Goal: Task Accomplishment & Management: Complete application form

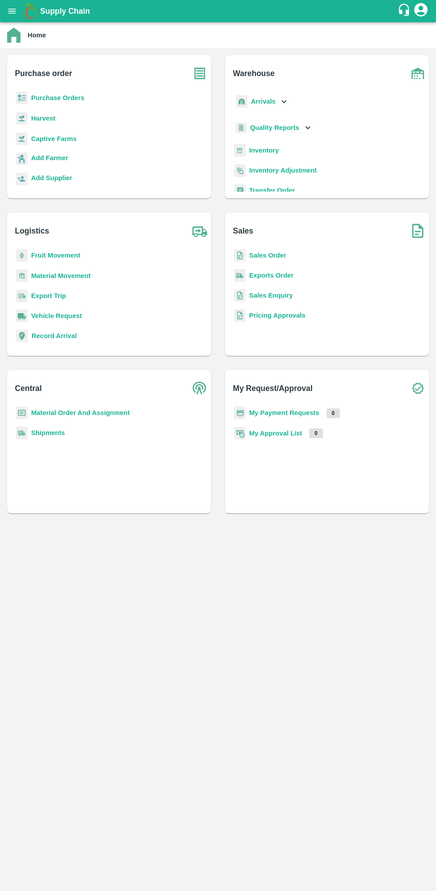
click at [70, 101] on b "Purchase Orders" at bounding box center [57, 97] width 53 height 7
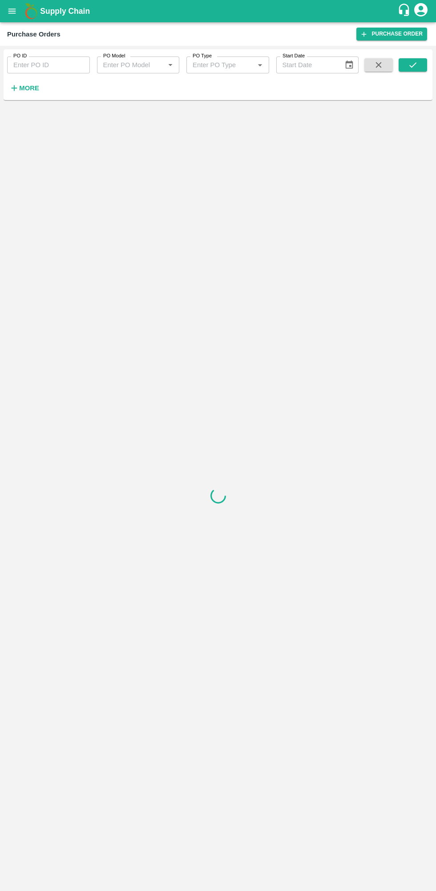
click at [14, 88] on icon "button" at bounding box center [15, 88] width 6 height 6
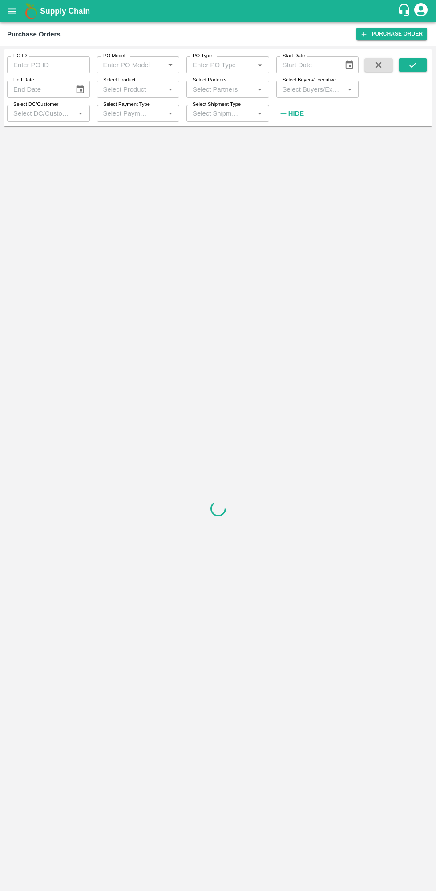
click at [303, 90] on input "Select Buyers/Executive" at bounding box center [310, 89] width 63 height 12
type input "lava"
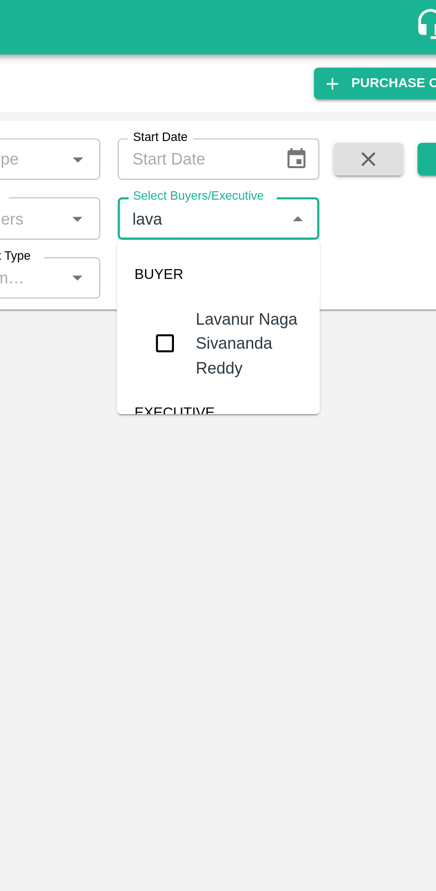
click at [295, 134] on input "checkbox" at bounding box center [295, 140] width 18 height 18
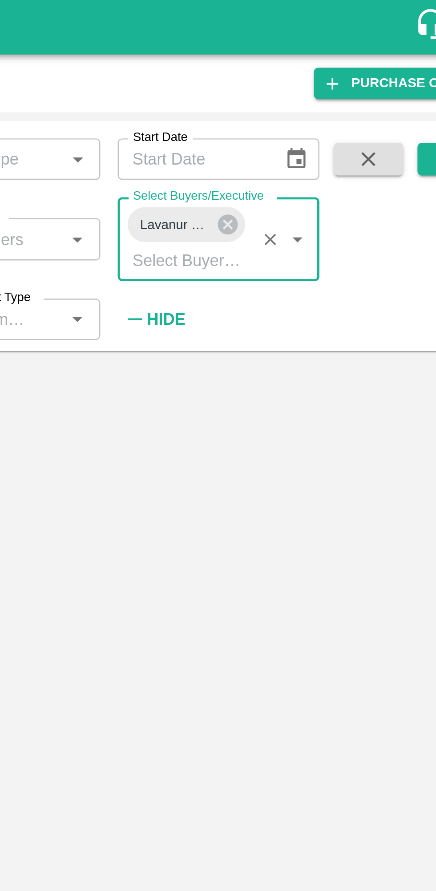
click at [404, 60] on button "submit" at bounding box center [412, 64] width 28 height 13
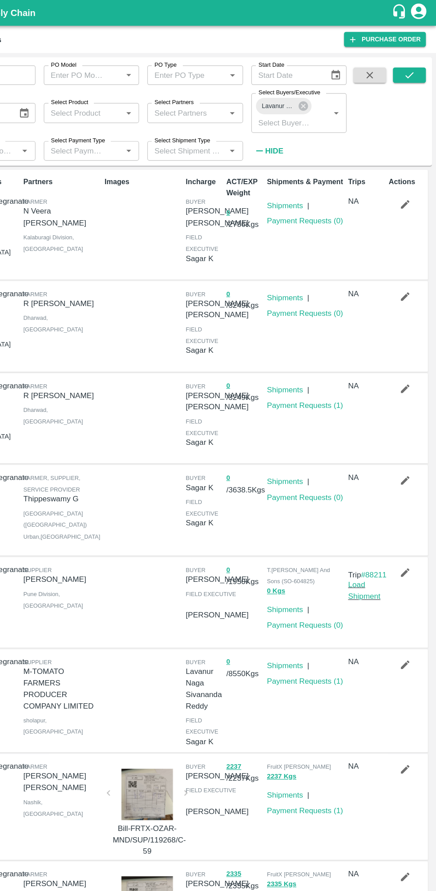
click at [423, 64] on button "submit" at bounding box center [412, 64] width 28 height 13
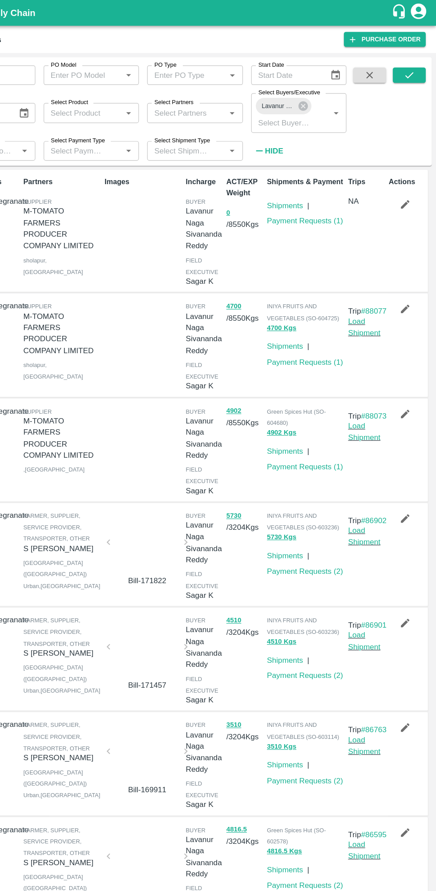
click at [405, 177] on icon "button" at bounding box center [409, 177] width 10 height 10
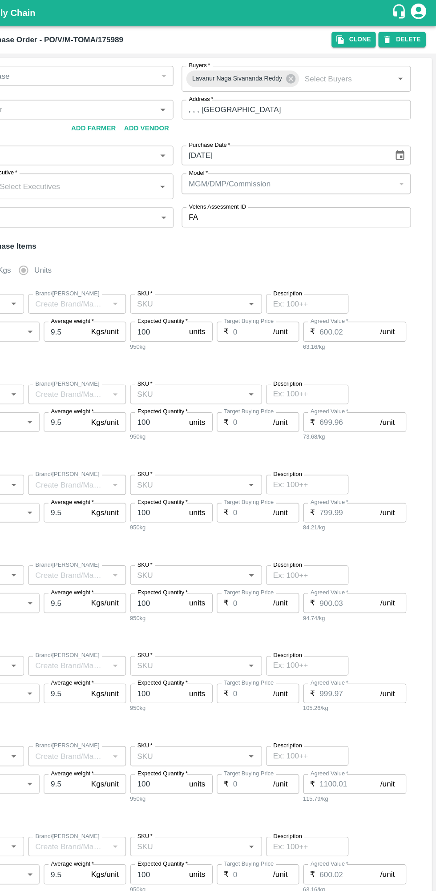
click at [356, 36] on icon "button" at bounding box center [353, 35] width 6 height 8
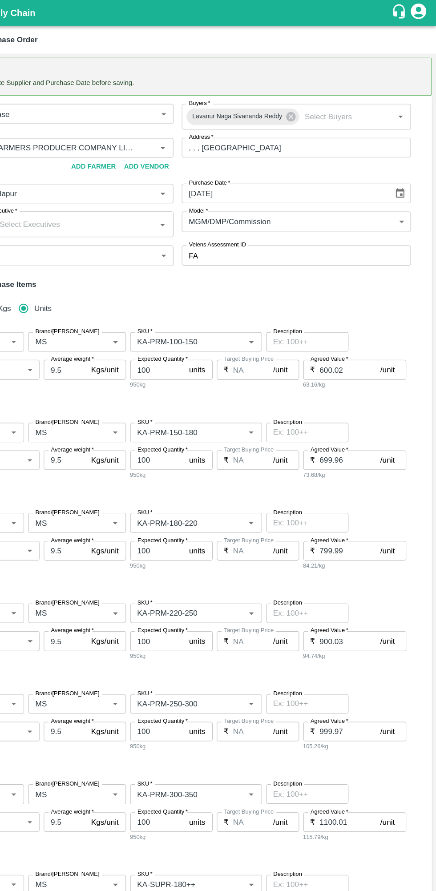
type input "M-TOMATO FARMERS PRODUCER COMPANY LIMITED-undefined"
type input "129-Chikkaballapur"
type input "Pomegranate"
type input "MS"
type input "KA-PRM-100-150"
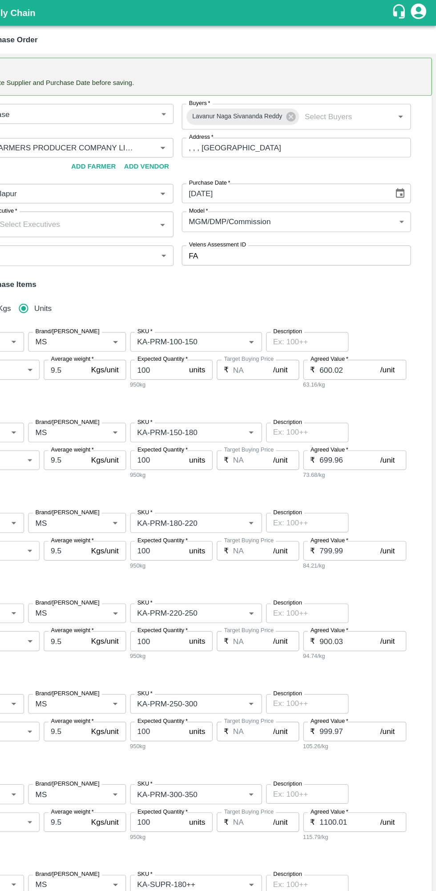
type input "NA"
type input "Pomegranate"
type input "MS"
type input "KA-PRM-150-180"
type input "NA"
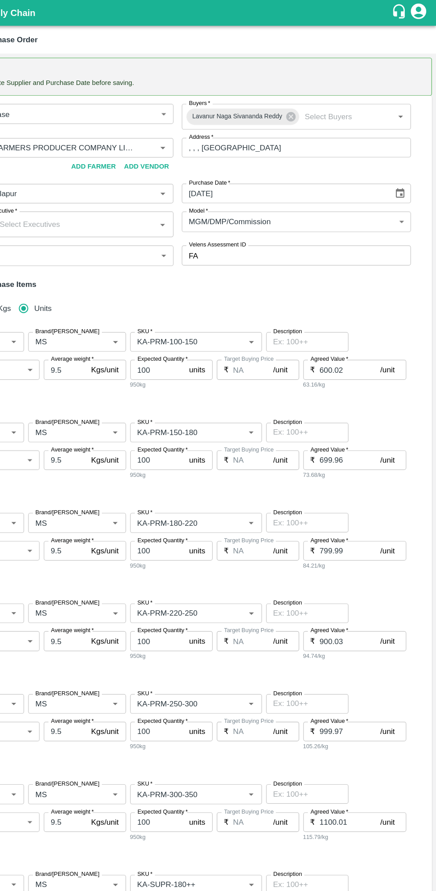
type input "Pomegranate"
type input "MS"
type input "KA-PRM-180-220"
type input "NA"
type input "Pomegranate"
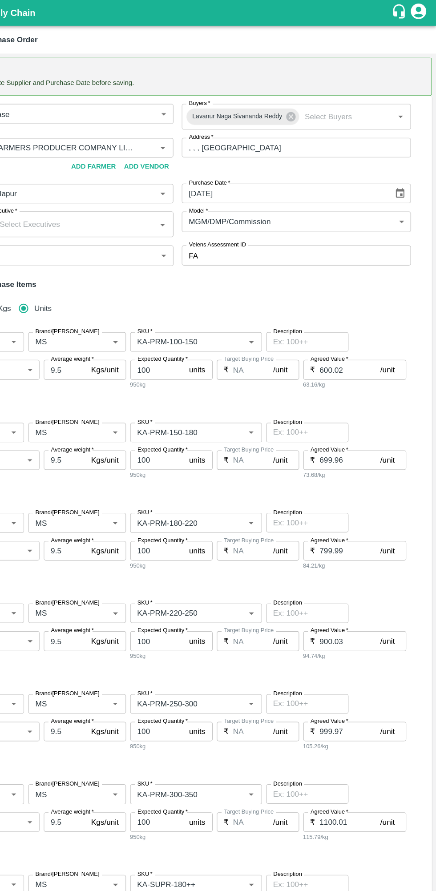
type input "MS"
type input "KA-PRM-220-250"
type input "NA"
type input "Pomegranate"
type input "MS"
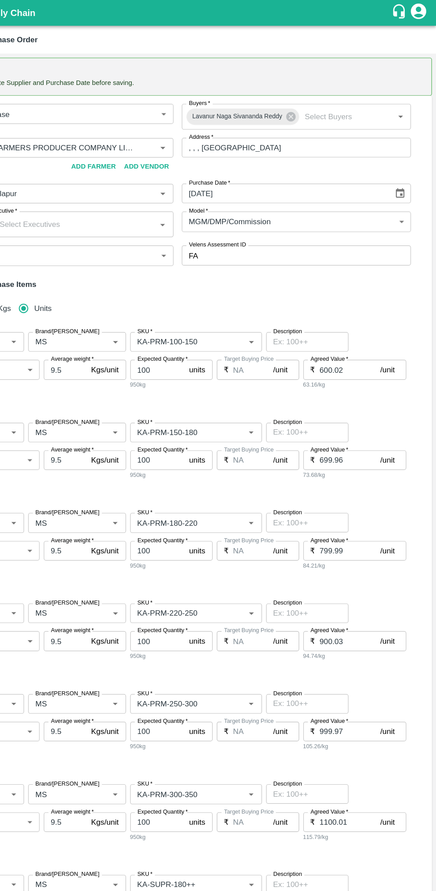
type input "KA-PRM-250-300"
type input "NA"
type input "Pomegranate"
type input "MS"
type input "KA-PRM-300-350"
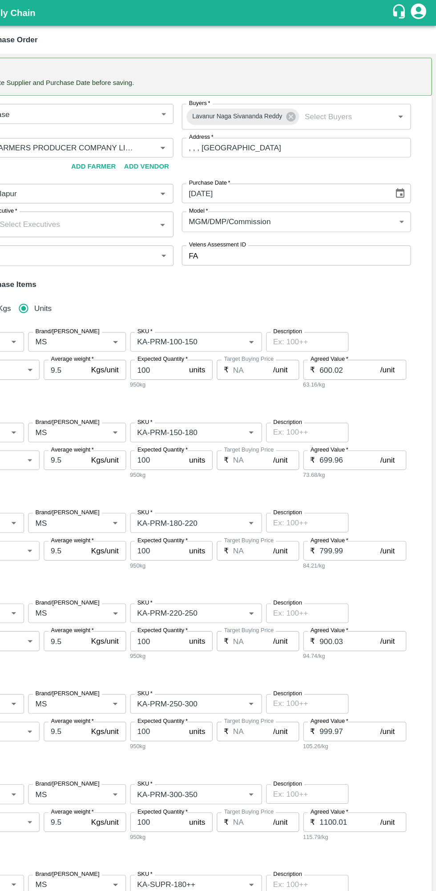
type input "NA"
type input "Pomegranate"
type input "MS"
type input "KA-SUPR-180++"
type input "NA"
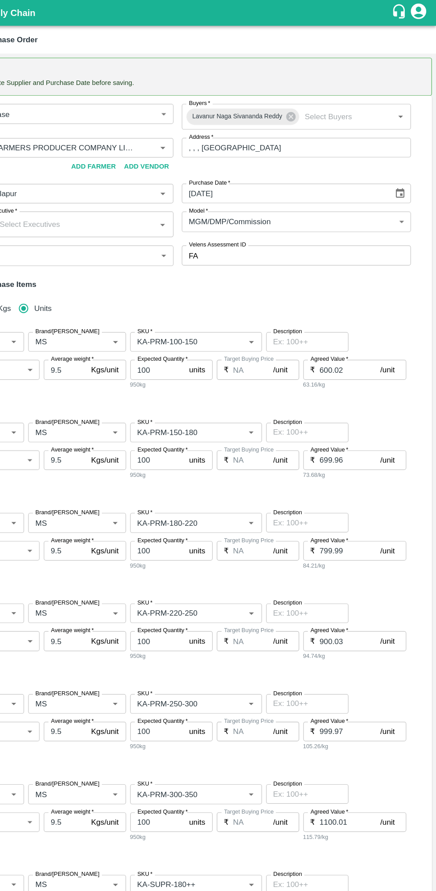
type input "Pomegranate"
type input "MS"
type input "KA-SUPR-100++"
type input "NA"
type input "Pomegranate"
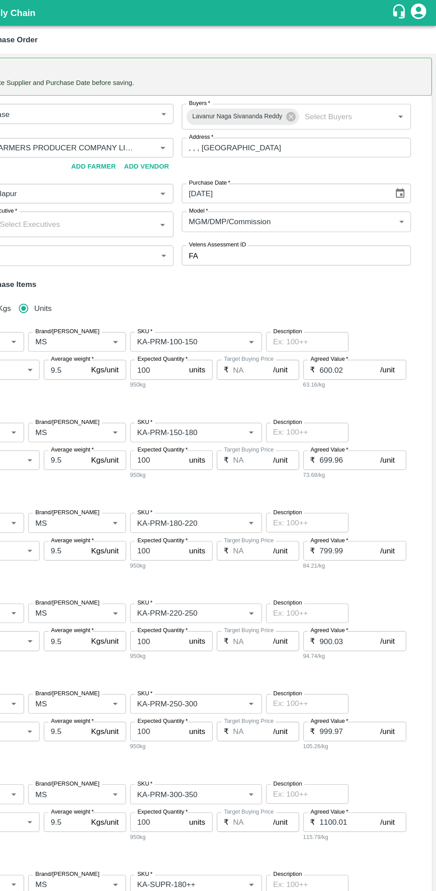
type input "MS"
type input "KA-Loose A"
type input "NA"
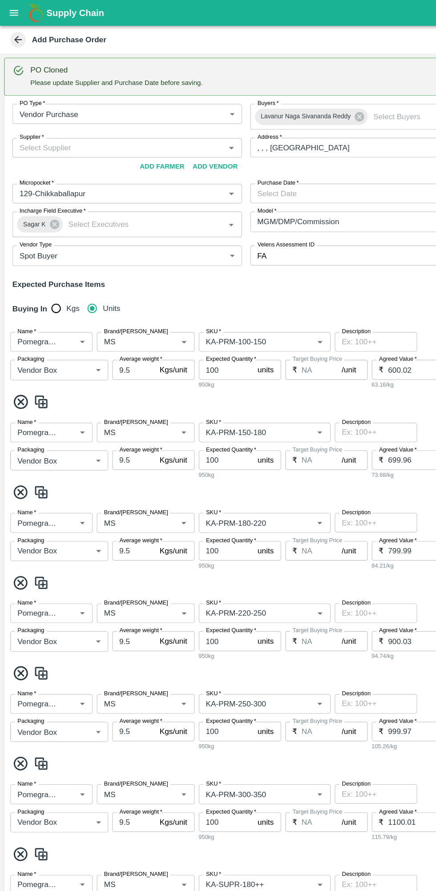
click at [120, 298] on input "Brand/Marka" at bounding box center [112, 296] width 53 height 12
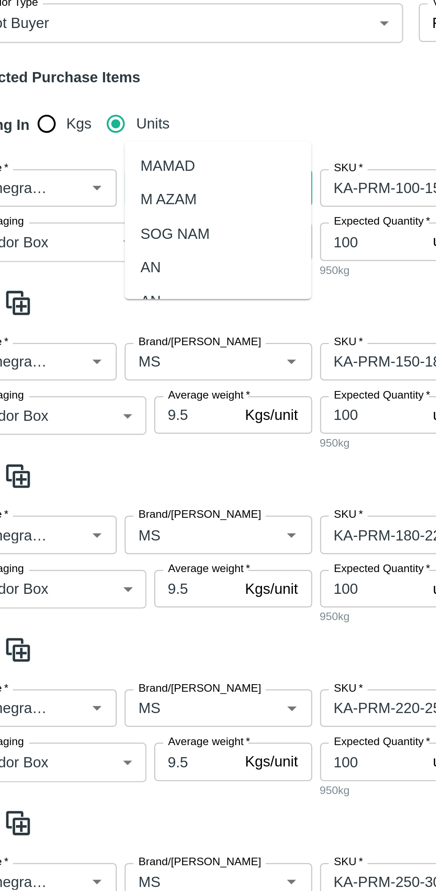
scroll to position [66, 0]
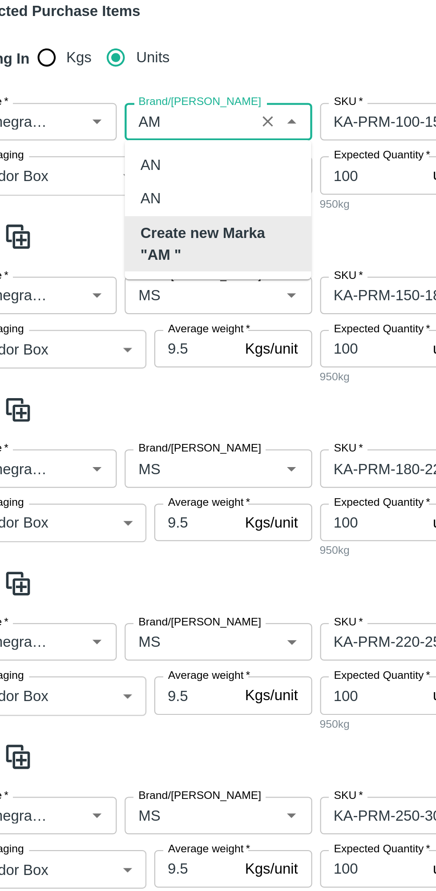
click at [137, 277] on b "Create new Marka "AM "" at bounding box center [126, 284] width 70 height 20
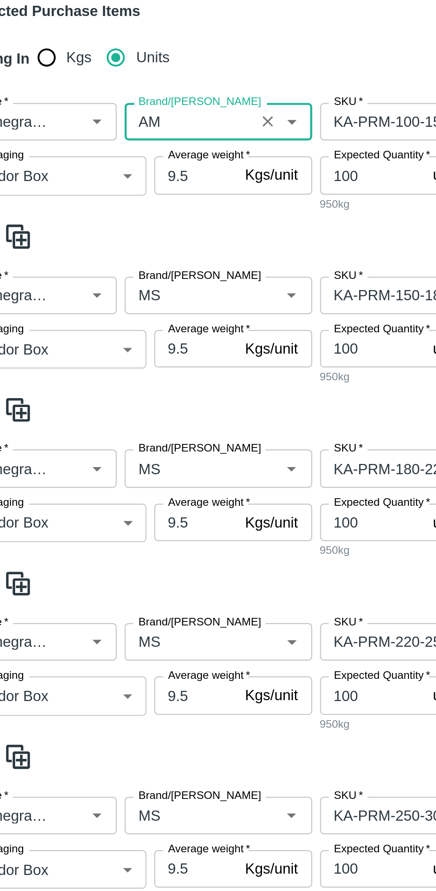
type input "AM"
click at [128, 304] on input "Brand/Marka" at bounding box center [112, 308] width 53 height 12
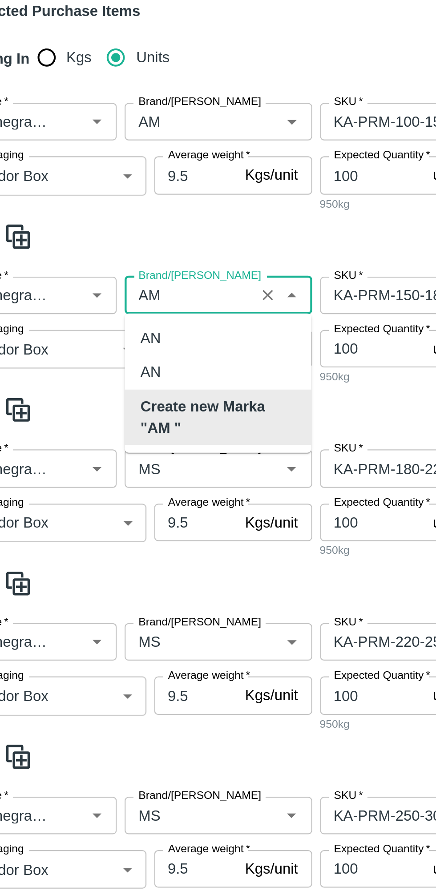
scroll to position [0, 0]
click at [137, 362] on b "Create new Marka "AM "" at bounding box center [126, 363] width 70 height 20
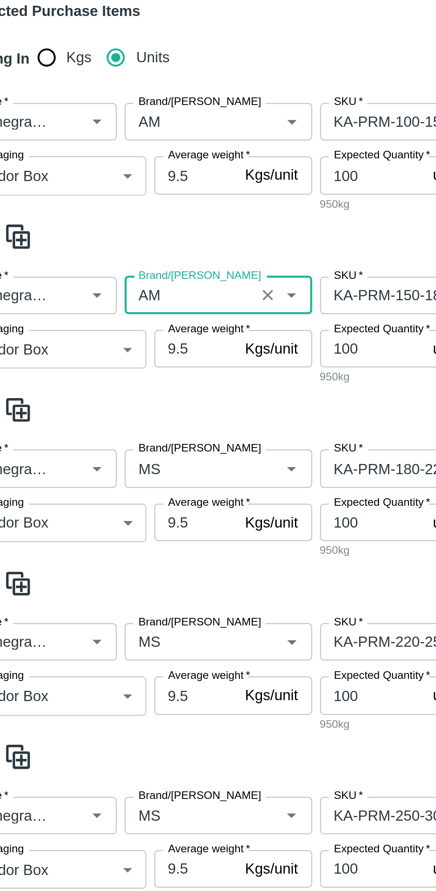
scroll to position [121, 0]
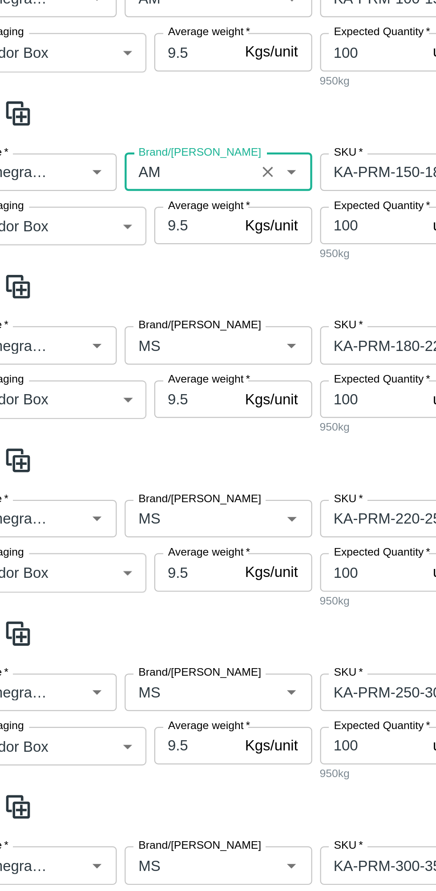
type input "AM"
click at [126, 333] on input "Brand/Marka" at bounding box center [112, 330] width 53 height 12
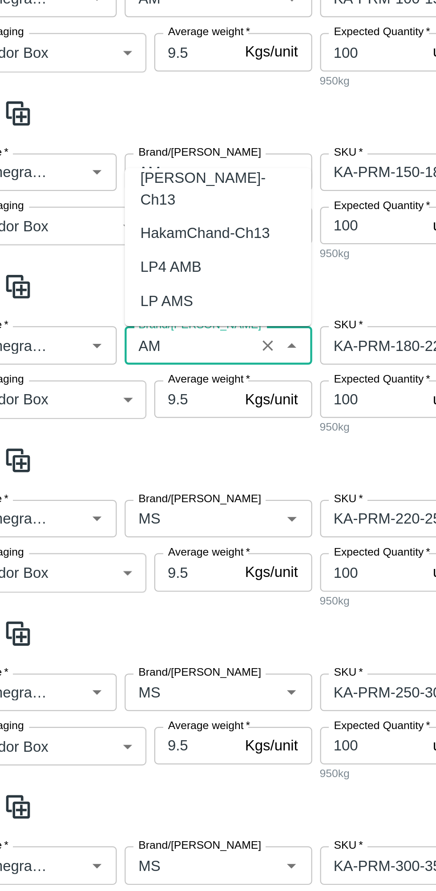
scroll to position [0, 0]
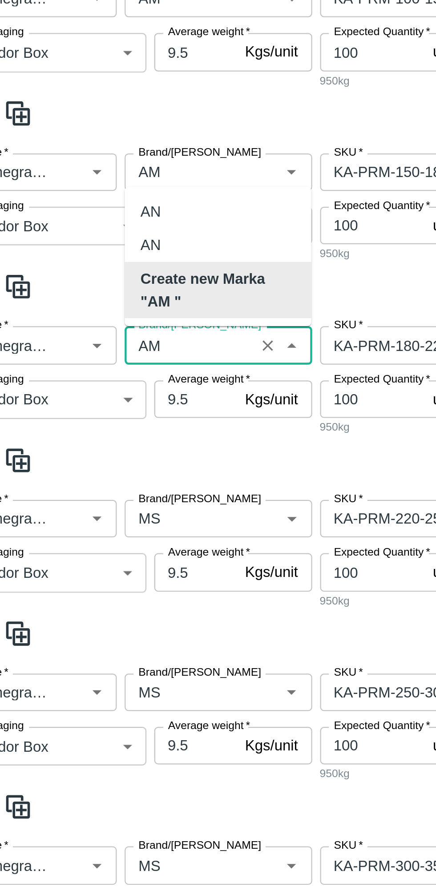
click at [138, 306] on b "Create new Marka "AM "" at bounding box center [126, 305] width 70 height 20
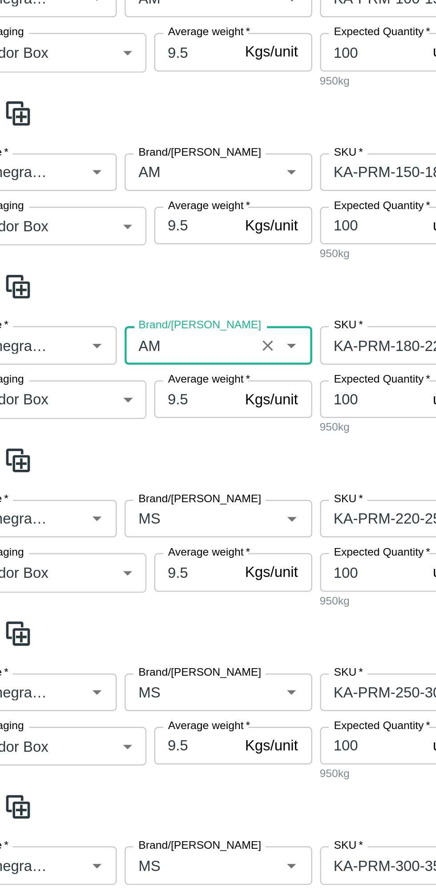
scroll to position [179, 0]
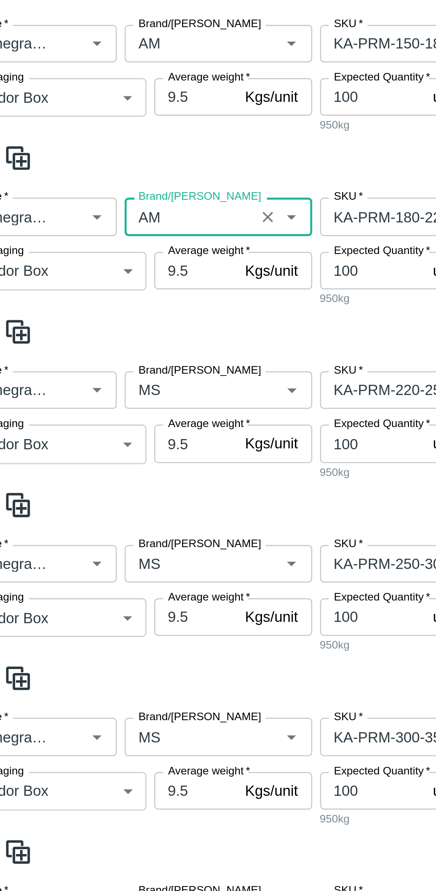
type input "AM"
click at [123, 348] on input "Brand/Marka" at bounding box center [112, 351] width 53 height 12
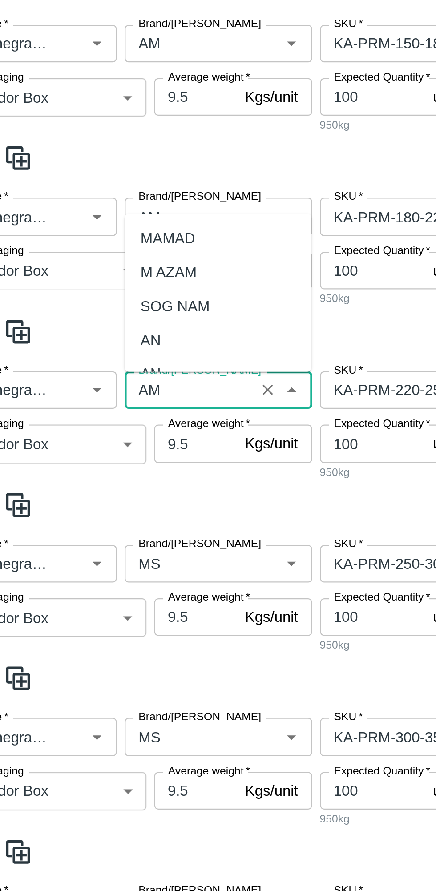
scroll to position [0, 0]
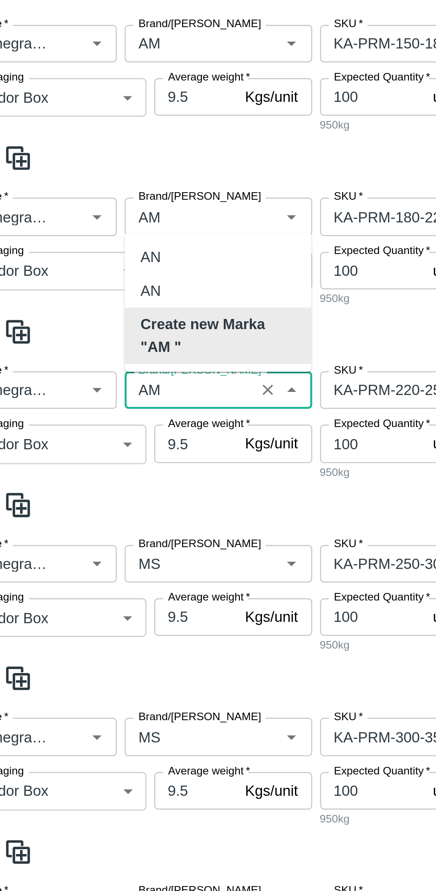
click at [135, 326] on b "Create new Marka "AM "" at bounding box center [126, 326] width 70 height 20
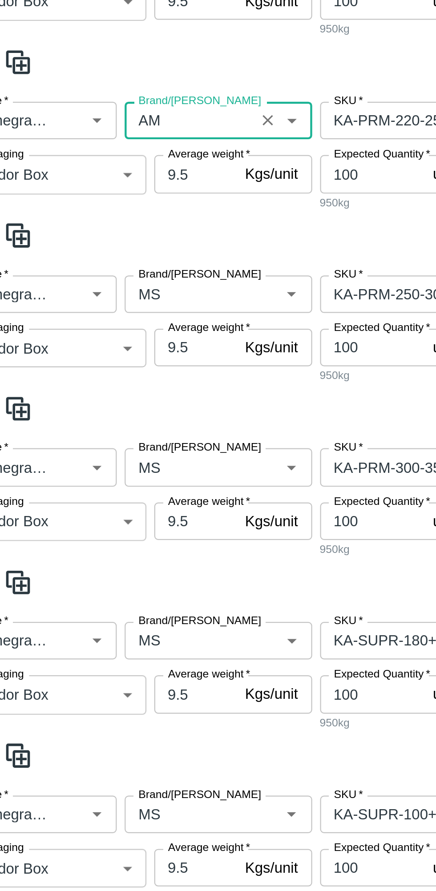
type input "AM"
click at [117, 427] on input "Brand/Marka" at bounding box center [112, 429] width 53 height 12
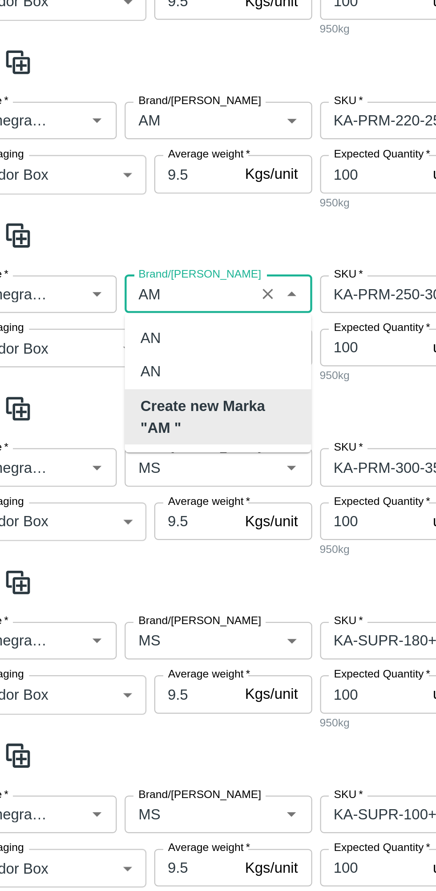
click at [132, 482] on b "Create new Marka "AM "" at bounding box center [126, 484] width 70 height 20
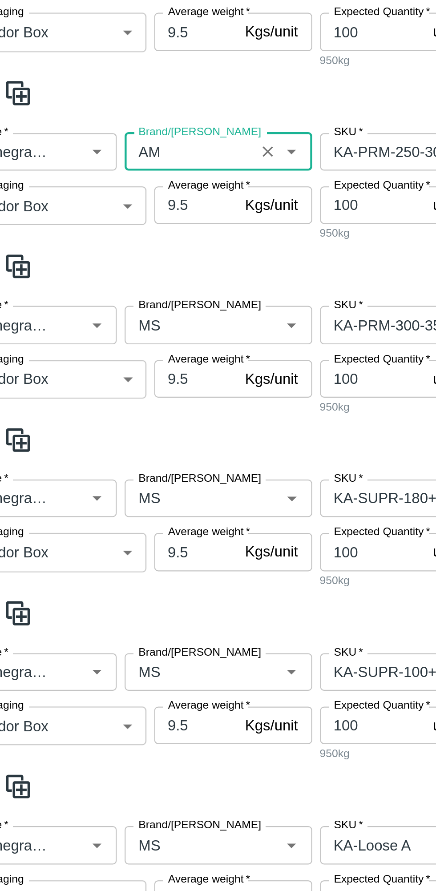
type input "AM"
click at [128, 507] on input "Brand/Marka" at bounding box center [112, 507] width 53 height 12
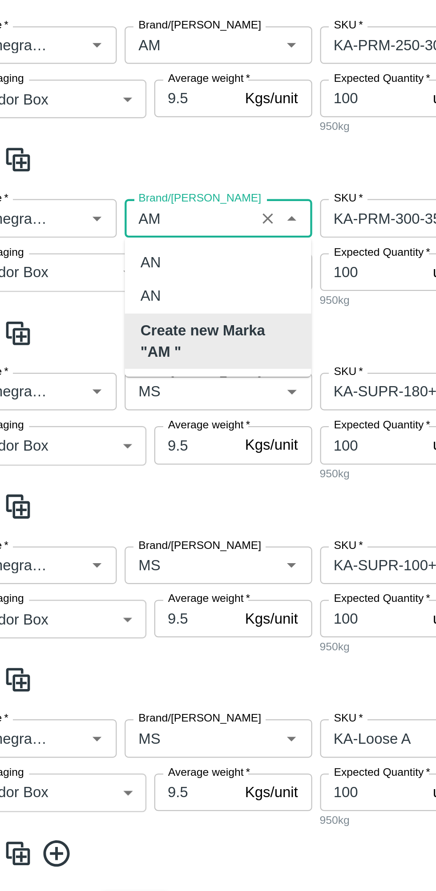
click at [125, 562] on b "Create new Marka "AM "" at bounding box center [126, 562] width 70 height 20
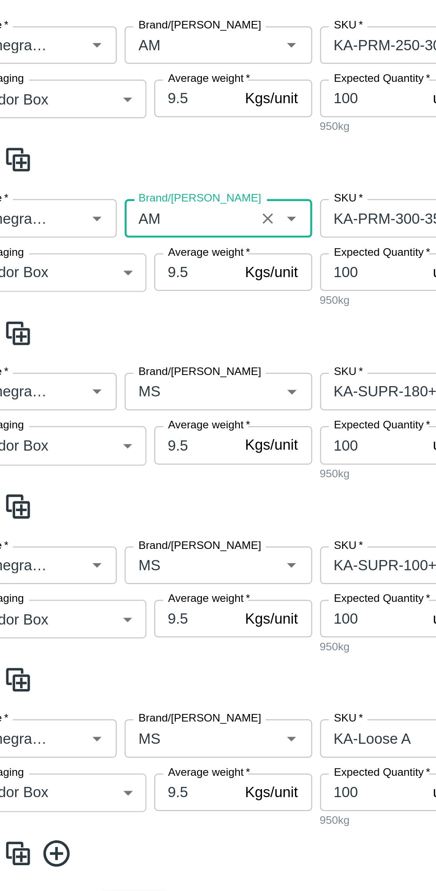
type input "AM"
click at [115, 585] on input "Brand/Marka" at bounding box center [112, 585] width 53 height 12
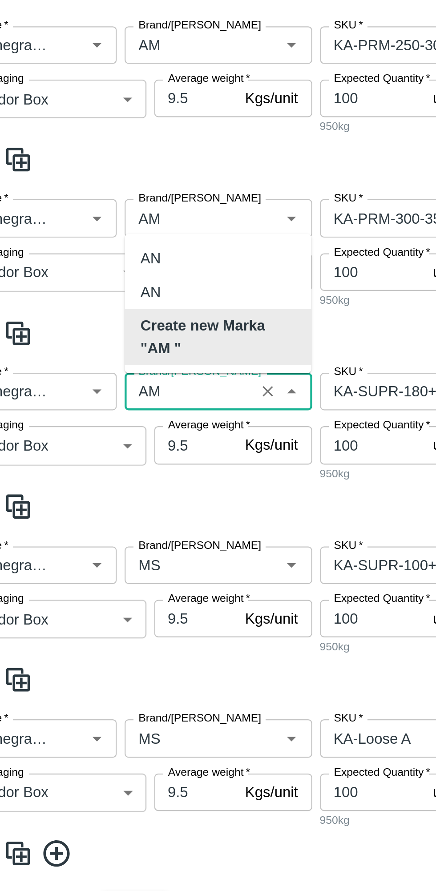
click at [136, 560] on b "Create new Marka "AM "" at bounding box center [126, 561] width 70 height 20
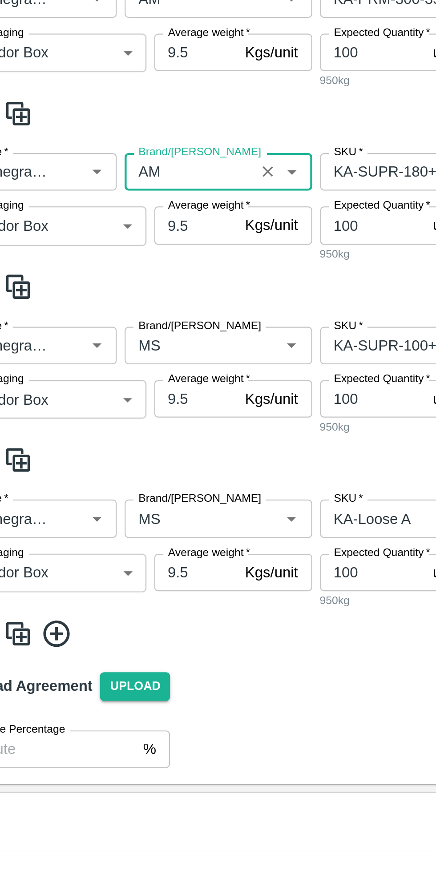
type input "AM"
click at [123, 666] on input "Brand/Marka" at bounding box center [112, 663] width 53 height 12
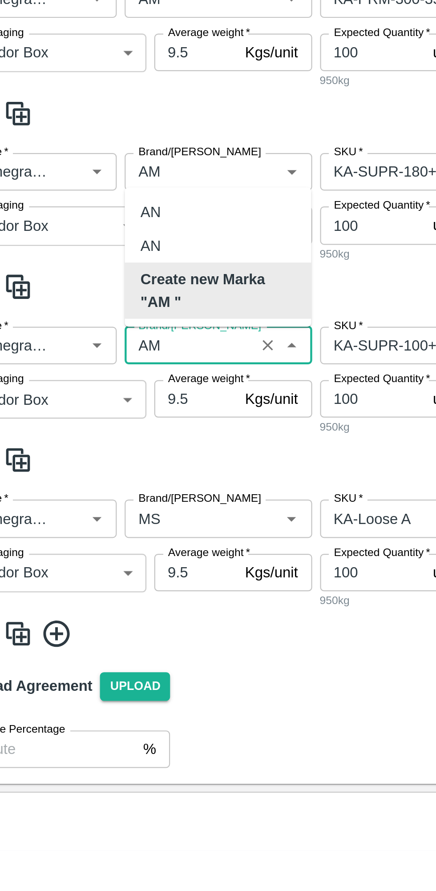
click at [129, 637] on b "Create new Marka "AM "" at bounding box center [126, 638] width 70 height 20
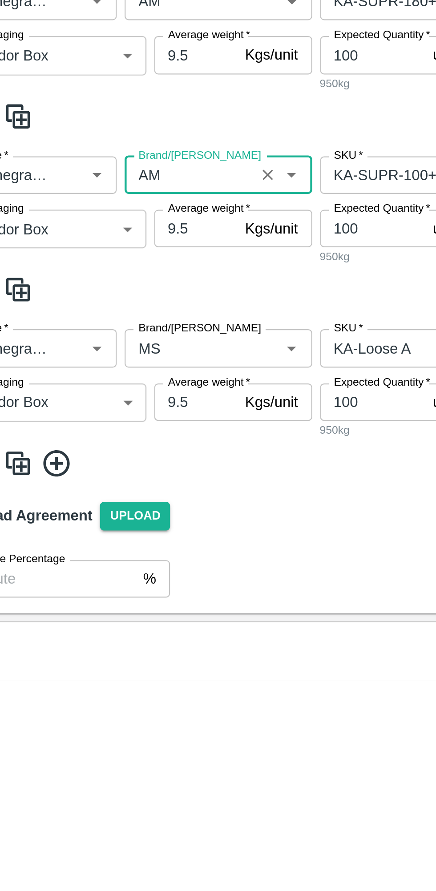
type input "AM"
click at [129, 740] on input "Brand/Marka" at bounding box center [112, 741] width 53 height 12
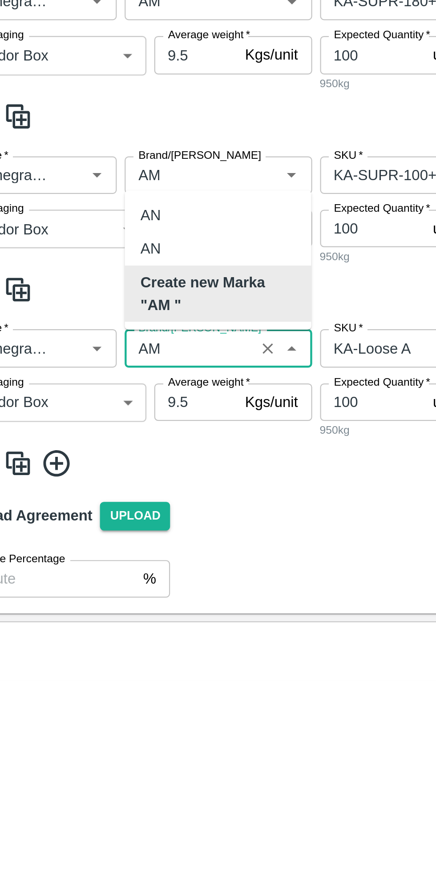
click at [133, 715] on b "Create new Marka "AM "" at bounding box center [126, 717] width 70 height 20
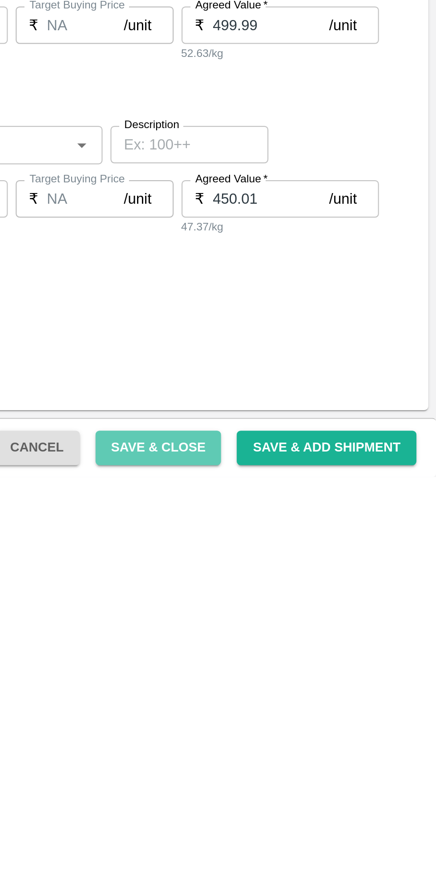
type input "AM"
click at [324, 879] on button "Save & Close" at bounding box center [310, 878] width 57 height 16
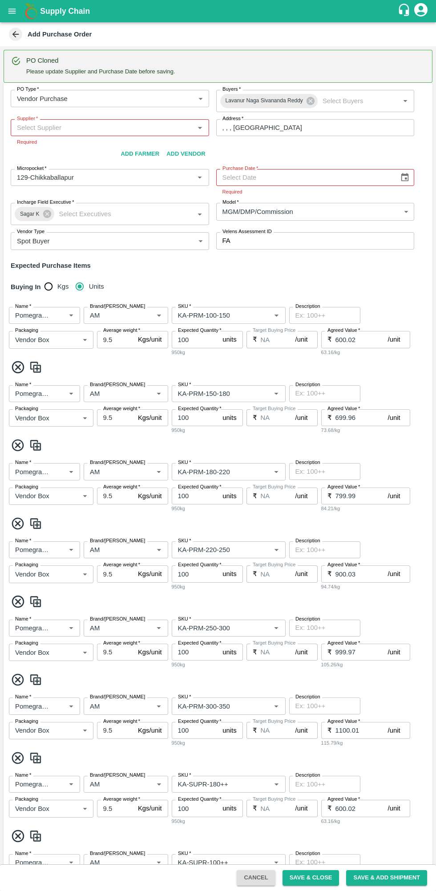
click at [120, 128] on input "Supplier   *" at bounding box center [102, 128] width 178 height 12
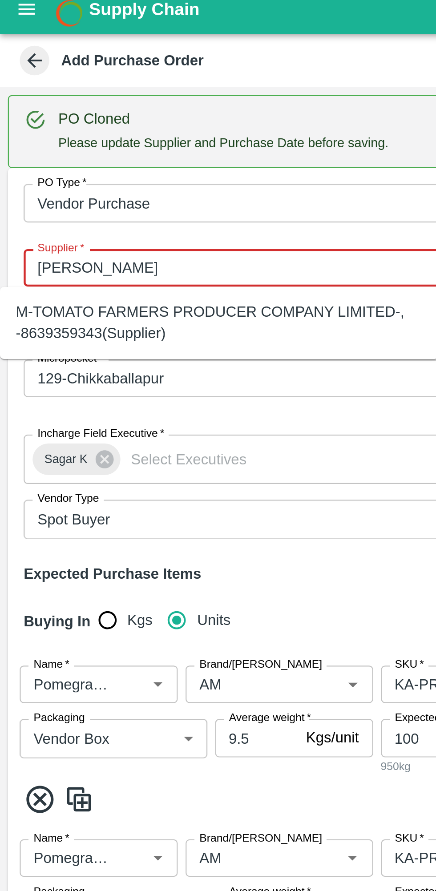
click at [114, 150] on div "M-TOMATO FARMERS PRODUCER COMPANY LIMITED-, -8639359343(Supplier)" at bounding box center [98, 152] width 183 height 20
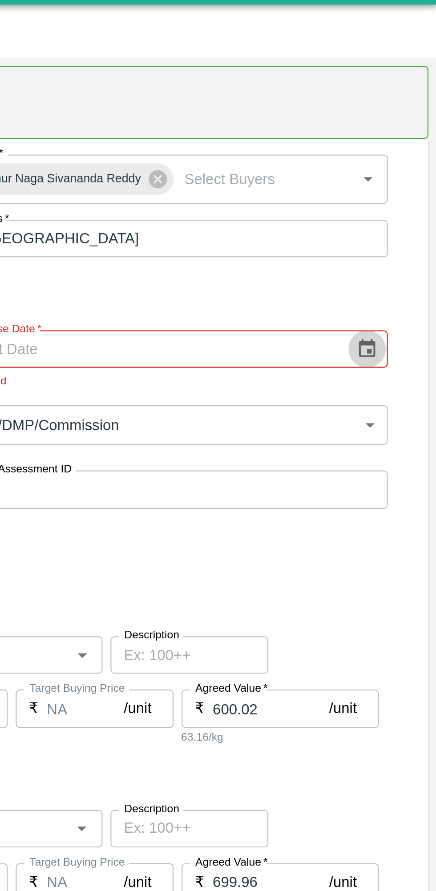
type input "M-TOMATO FARMERS PRODUCER COMPANY LIMITED-, -8639359343(Supplier)"
click at [405, 173] on button "Choose date" at bounding box center [404, 177] width 17 height 17
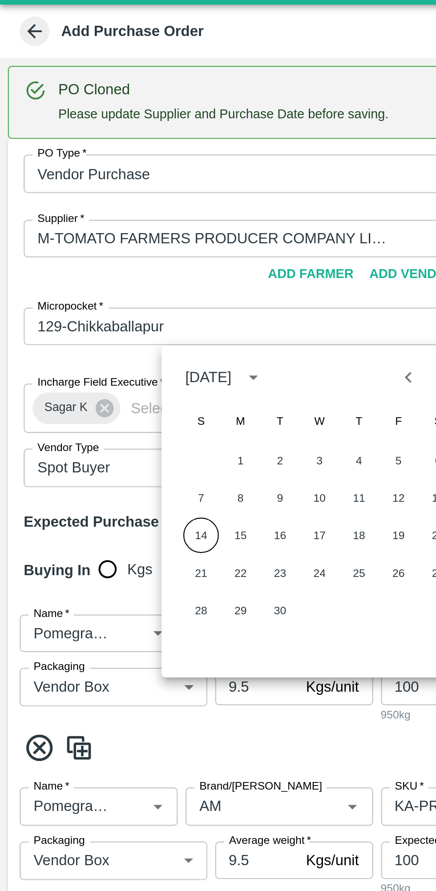
click at [90, 261] on button "14" at bounding box center [91, 261] width 16 height 16
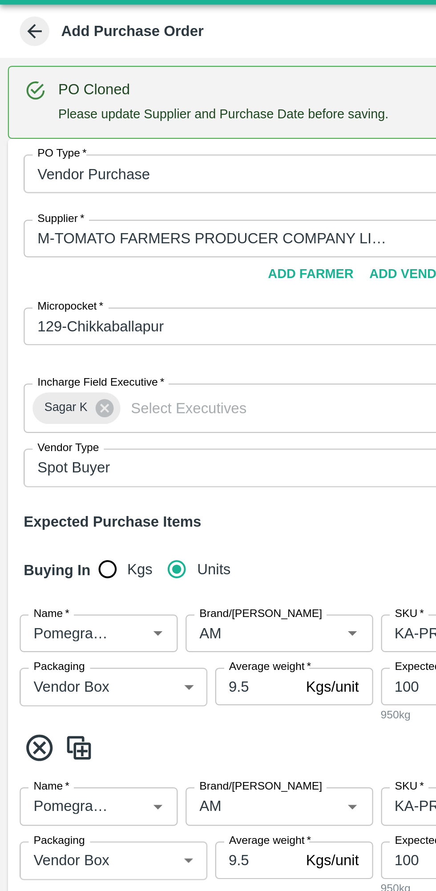
type input "14/09/2025"
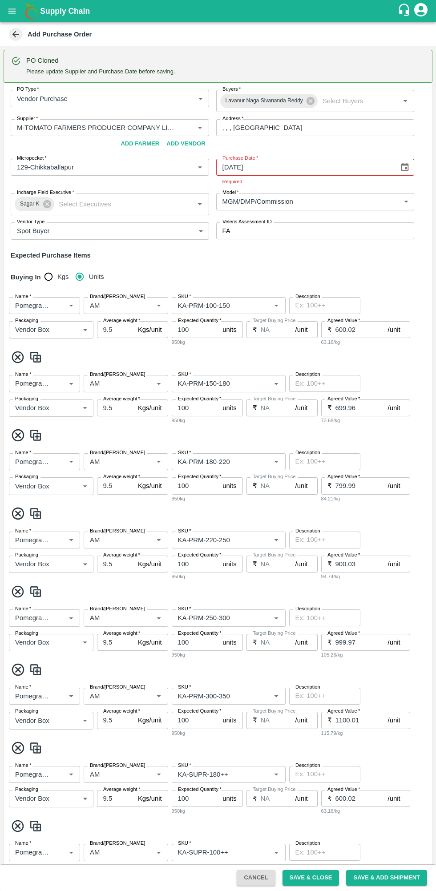
click at [323, 879] on button "Save & Close" at bounding box center [310, 878] width 57 height 16
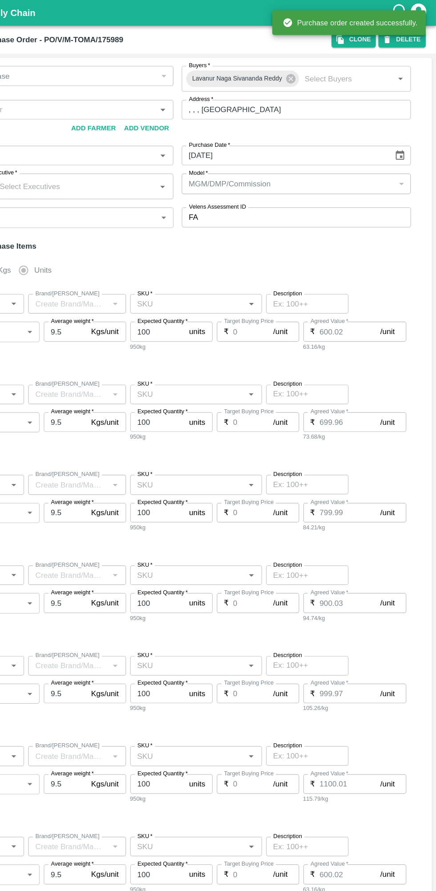
type input "M-TOMATO FARMERS PRODUCER COMPANY LIMITED-undefined"
type input "129-Chikkaballapur"
type input "Pomegranate"
type input "MS"
type input "KA-PRM-100-150"
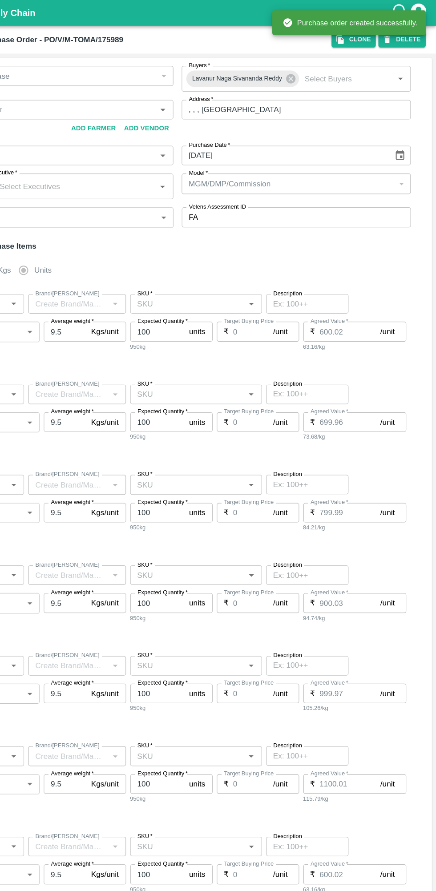
type input "NA"
type input "Pomegranate"
type input "MS"
type input "KA-PRM-150-180"
type input "NA"
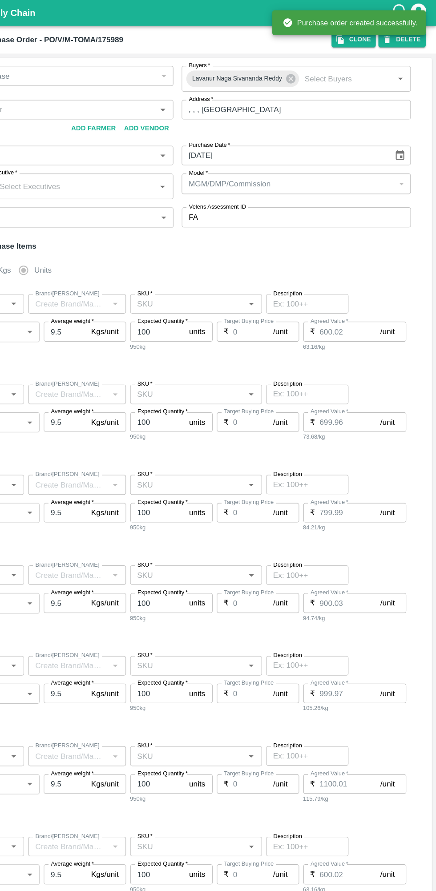
type input "Pomegranate"
type input "MS"
type input "KA-PRM-180-220"
type input "NA"
type input "Pomegranate"
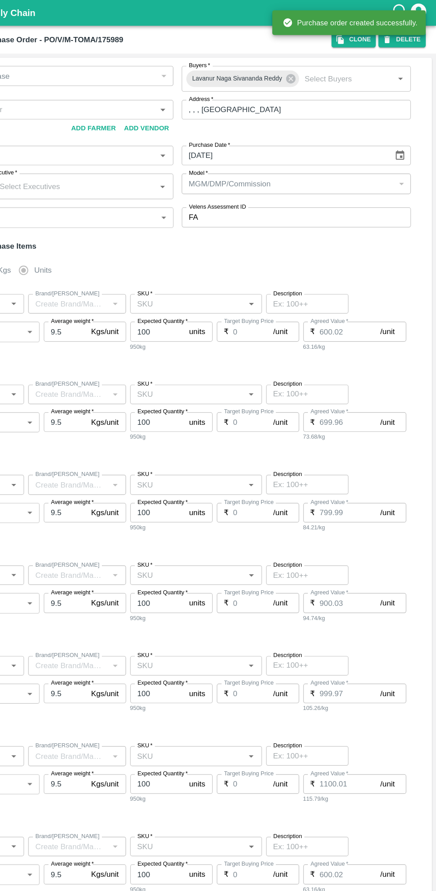
type input "MS"
type input "KA-PRM-220-250"
type input "NA"
type input "Pomegranate"
type input "MS"
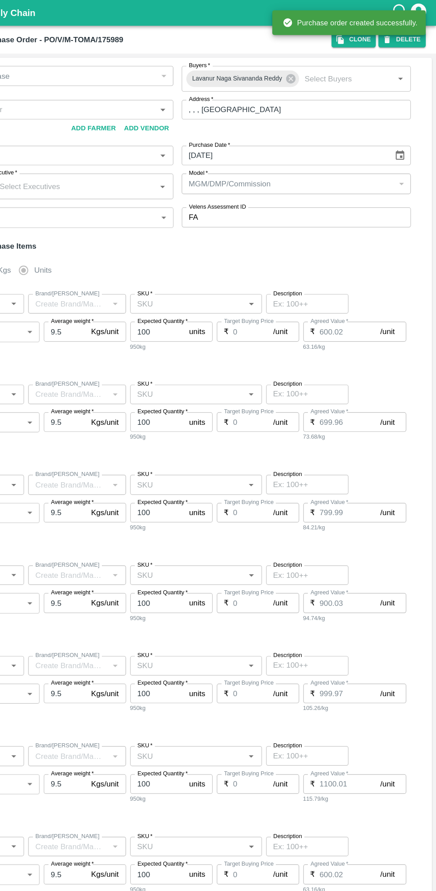
type input "KA-PRM-250-300"
type input "NA"
type input "Pomegranate"
type input "MS"
type input "KA-PRM-300-350"
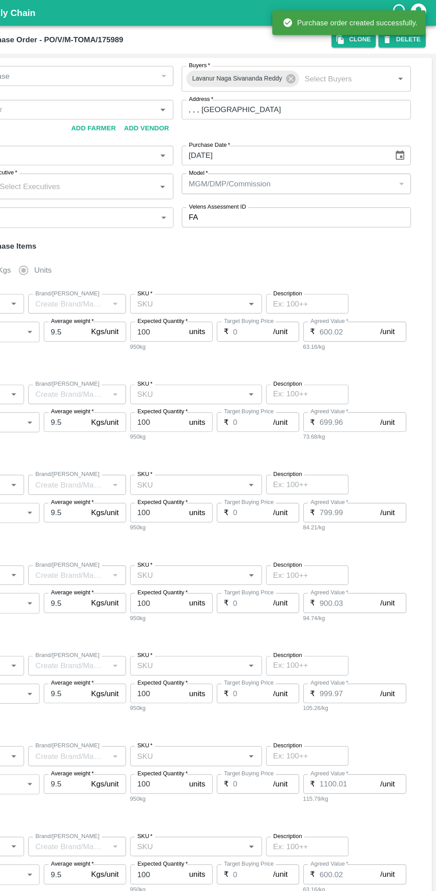
type input "NA"
type input "Pomegranate"
type input "MS"
type input "KA-SUPR-180++"
type input "NA"
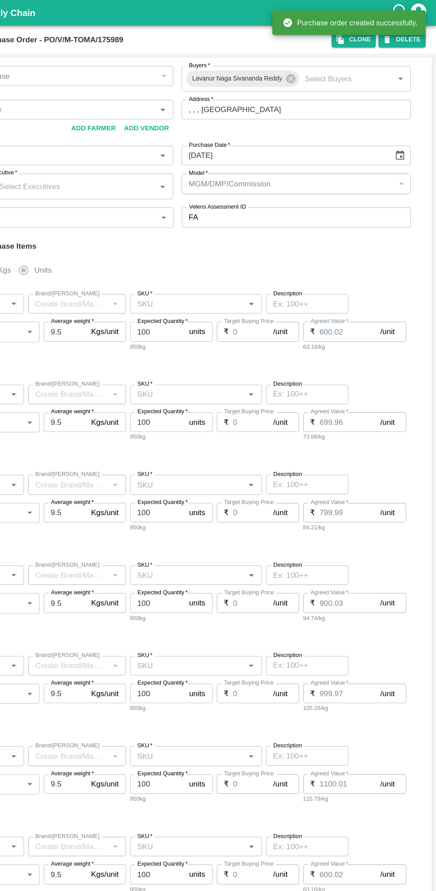
type input "Pomegranate"
type input "MS"
type input "KA-SUPR-100++"
type input "NA"
type input "Pomegranate"
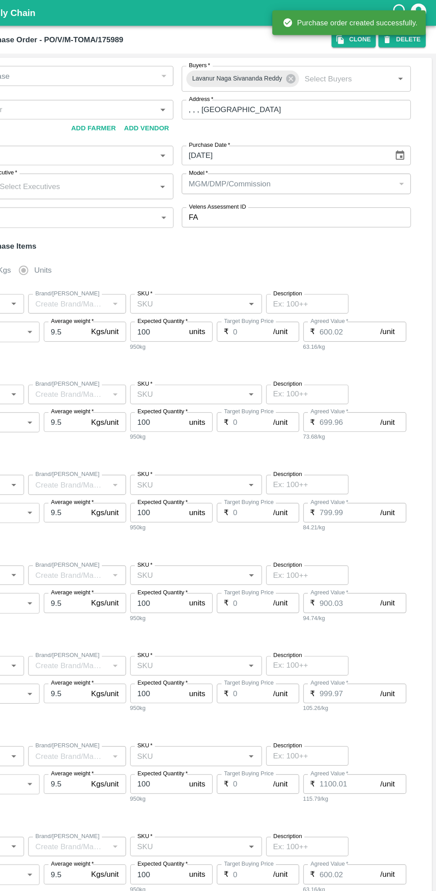
type input "MS"
type input "KA-Loose A"
type input "NA"
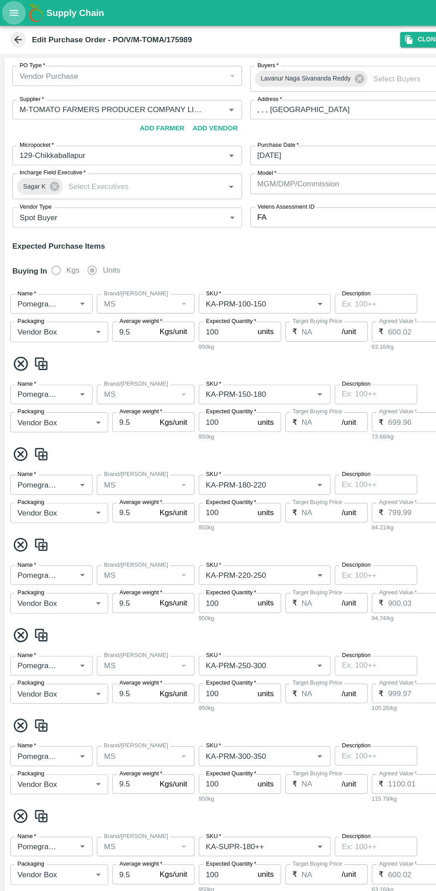
click at [11, 11] on icon "open drawer" at bounding box center [12, 10] width 8 height 5
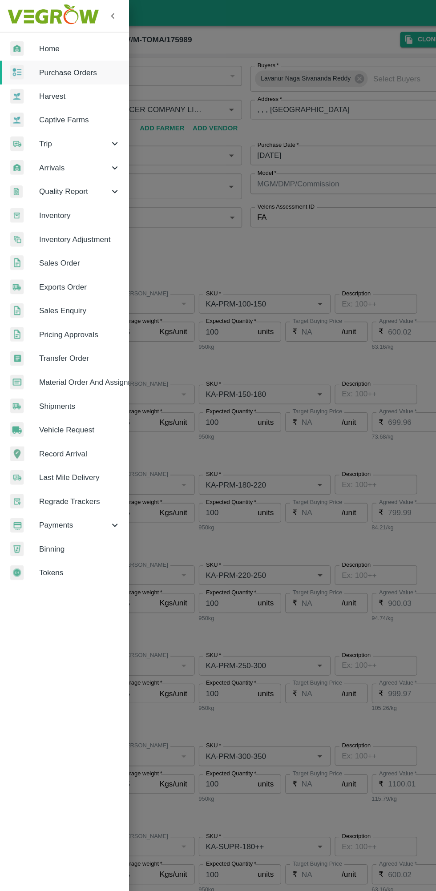
click at [11, 62] on img at bounding box center [15, 62] width 12 height 13
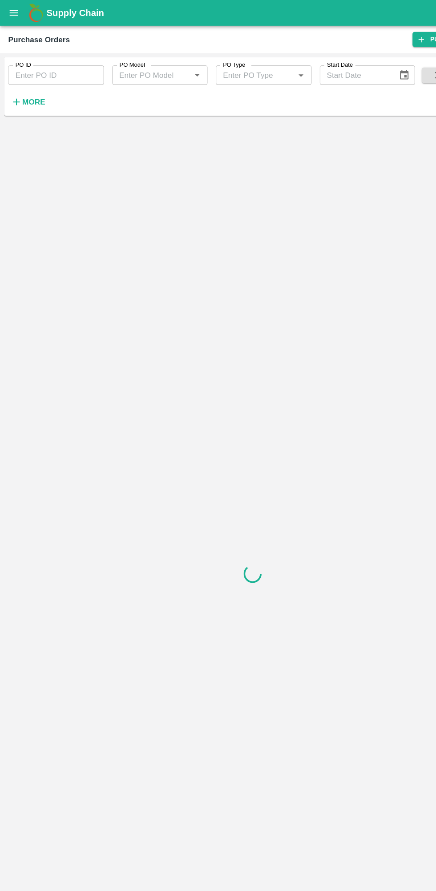
click at [14, 89] on icon "button" at bounding box center [15, 88] width 6 height 6
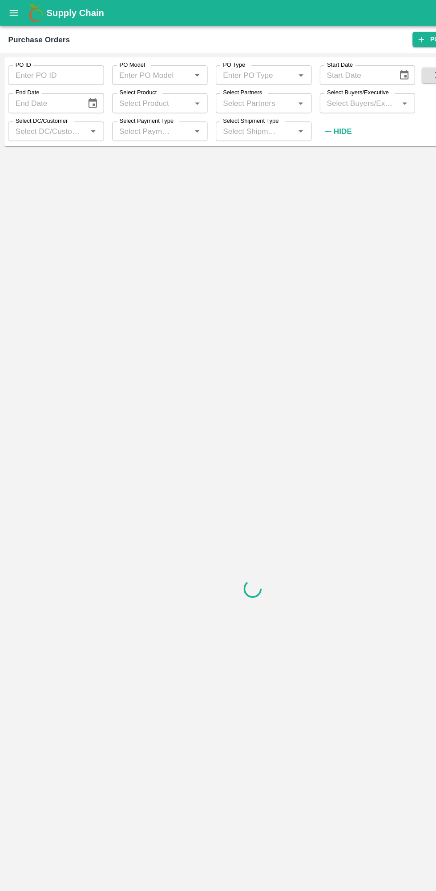
click at [308, 80] on label "Select Buyers/Executive" at bounding box center [308, 79] width 53 height 7
click at [308, 83] on input "Select Buyers/Executive" at bounding box center [310, 89] width 63 height 12
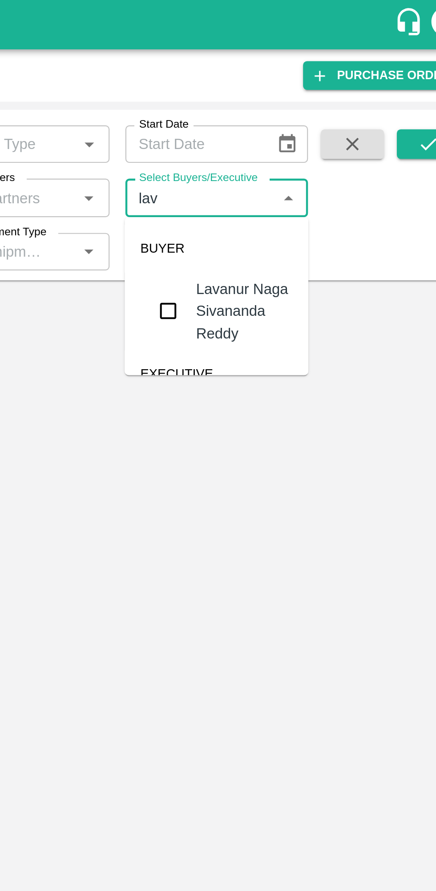
type input "lava"
click at [296, 137] on input "checkbox" at bounding box center [295, 140] width 18 height 18
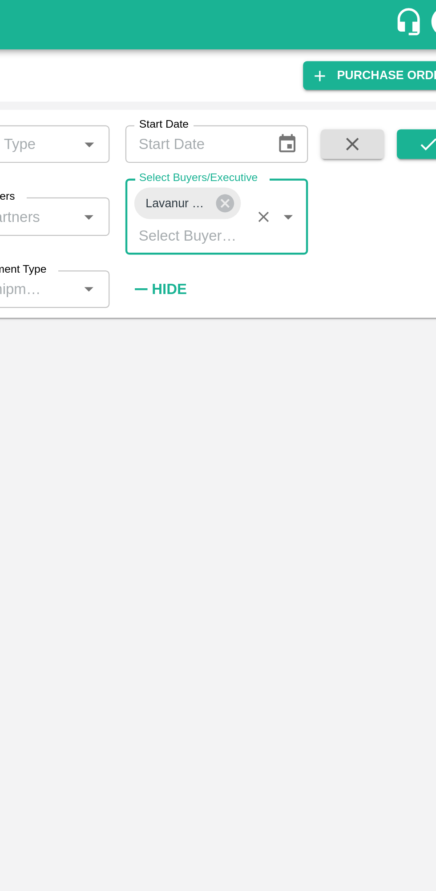
click at [414, 68] on icon "submit" at bounding box center [413, 65] width 10 height 10
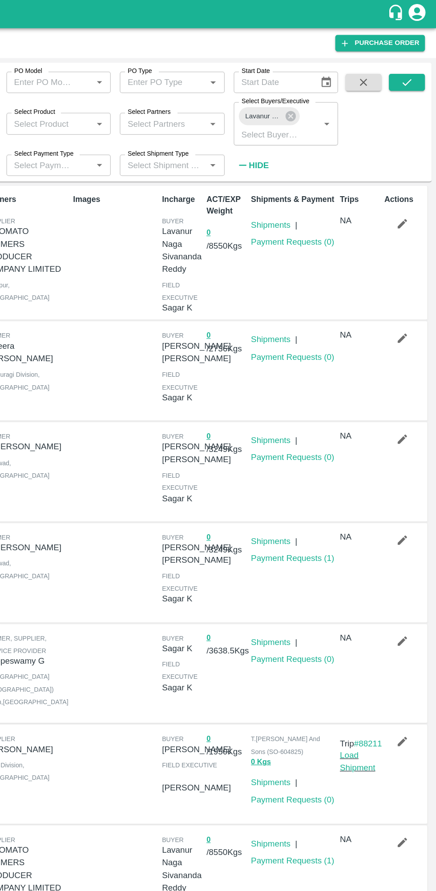
click at [335, 189] on link "Payment Requests ( 0 )" at bounding box center [323, 190] width 66 height 7
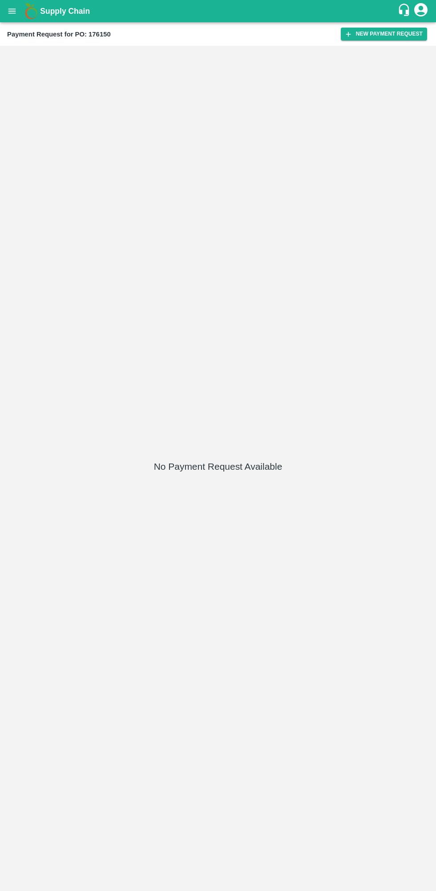
click at [371, 37] on button "New Payment Request" at bounding box center [384, 34] width 86 height 13
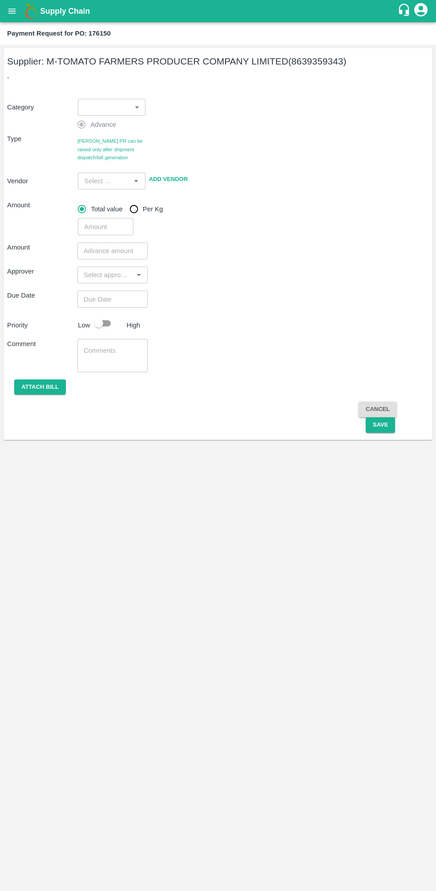
click at [118, 108] on body "Supply Chain Payment Request for PO: 176150 Supplier: M-TOMATO FARMERS PRODUCER…" at bounding box center [218, 445] width 436 height 891
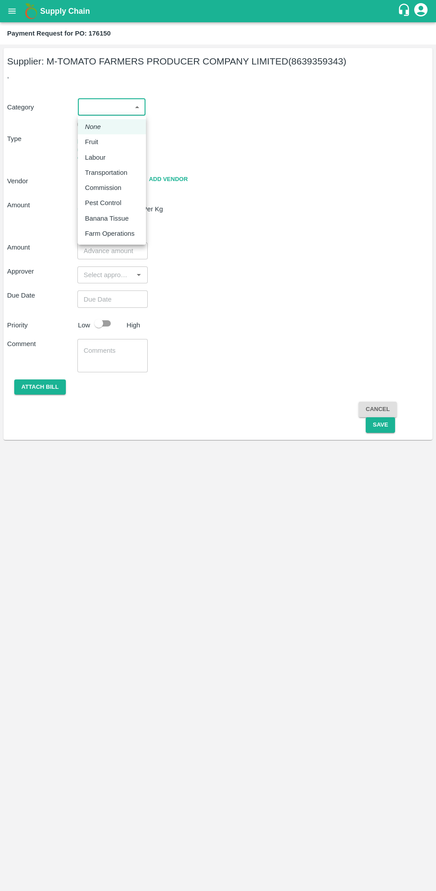
click at [122, 140] on div "Fruit" at bounding box center [112, 142] width 54 height 10
type input "1"
type input "M-TOMATO FARMERS PRODUCER COMPANY LIMITED - 8639359343(Supplier)"
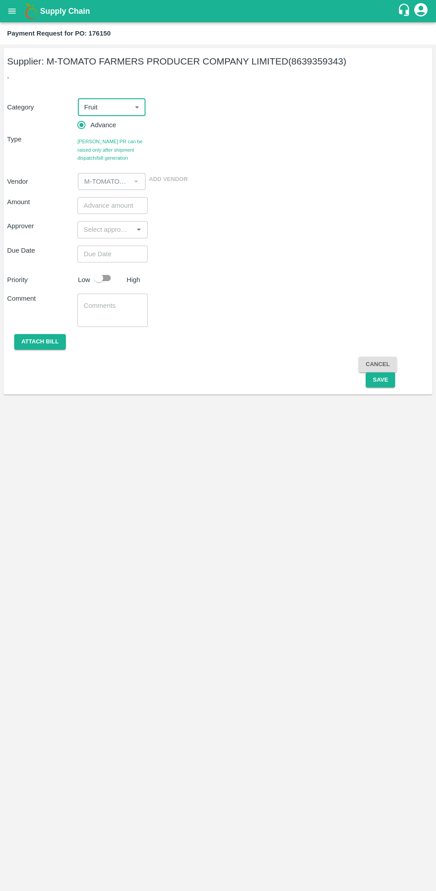
click at [117, 205] on input "number" at bounding box center [112, 205] width 70 height 17
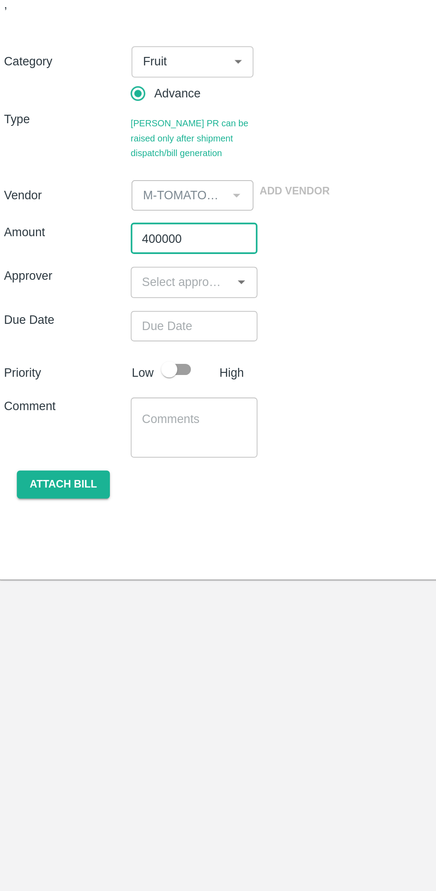
click at [109, 212] on input "400000" at bounding box center [112, 205] width 70 height 17
type input "400000"
click at [122, 226] on input "input" at bounding box center [105, 230] width 50 height 12
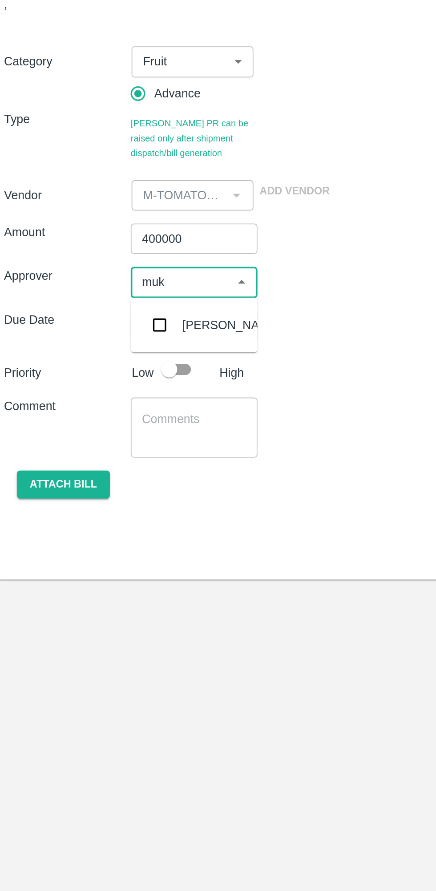
type input "muku"
click at [96, 251] on input "checkbox" at bounding box center [93, 254] width 18 height 18
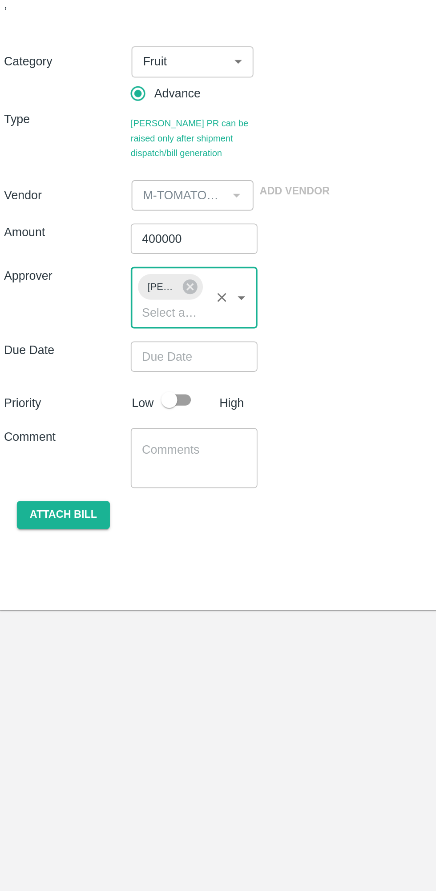
click at [124, 273] on input "Choose date" at bounding box center [109, 270] width 64 height 17
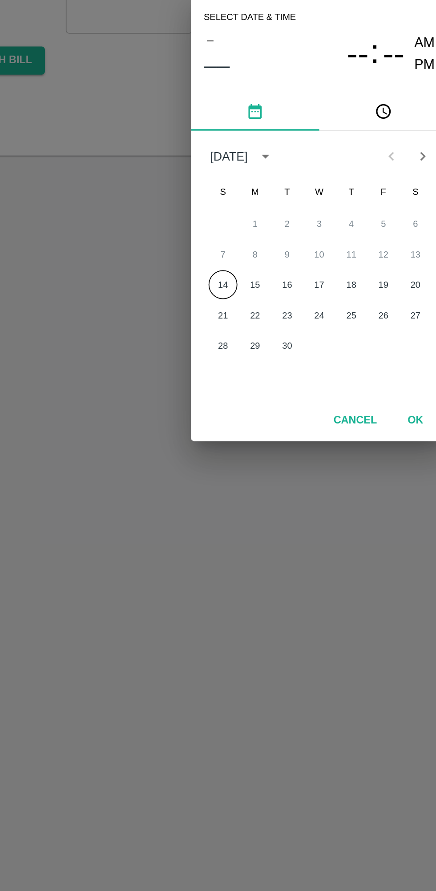
click at [165, 483] on button "14" at bounding box center [165, 483] width 16 height 16
type input "[DATE] 12:00 AM"
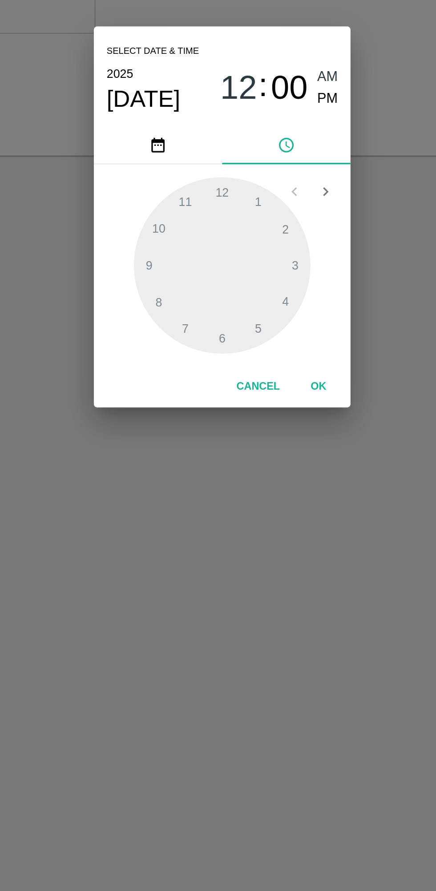
click at [282, 542] on button "OK" at bounding box center [271, 540] width 28 height 16
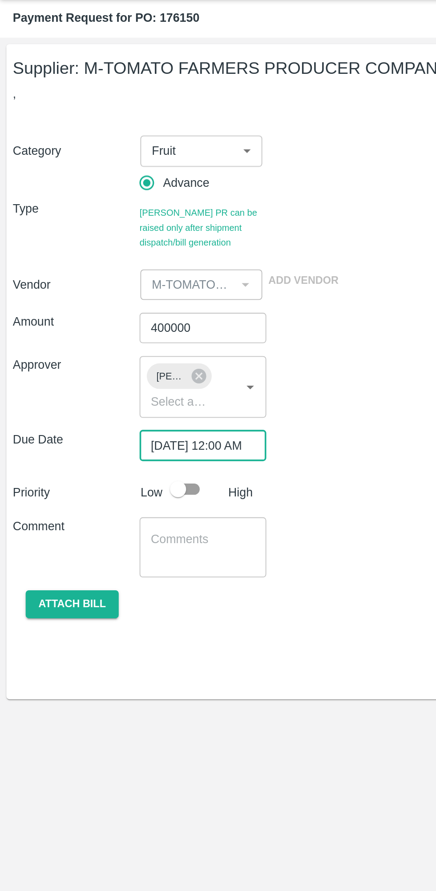
click at [106, 295] on input "checkbox" at bounding box center [98, 294] width 51 height 17
checkbox input "true"
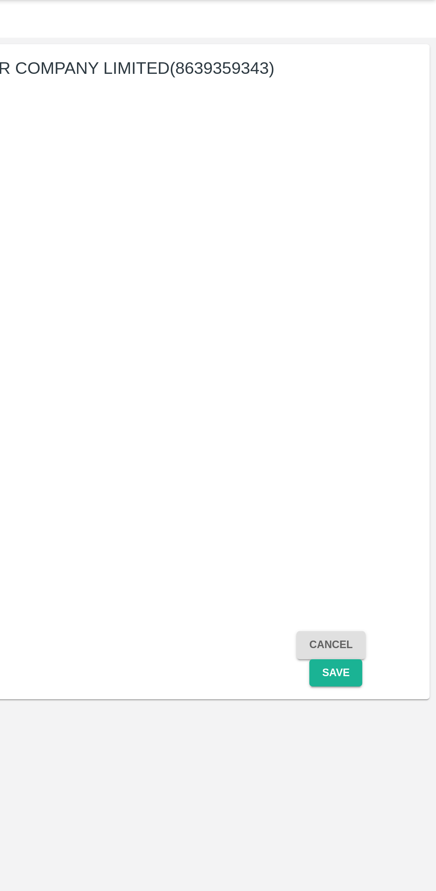
click at [386, 401] on button "Save" at bounding box center [380, 397] width 29 height 16
